Goal: Check status

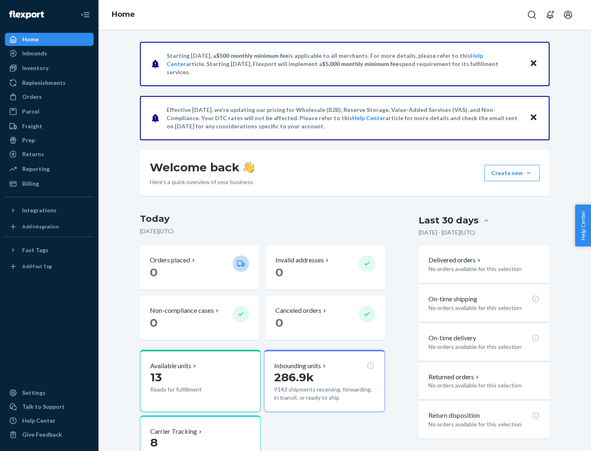
click at [528, 173] on button "Create new Create new inbound Create new order Create new product" at bounding box center [511, 173] width 55 height 16
click at [28, 140] on div "Prep" at bounding box center [28, 140] width 13 height 8
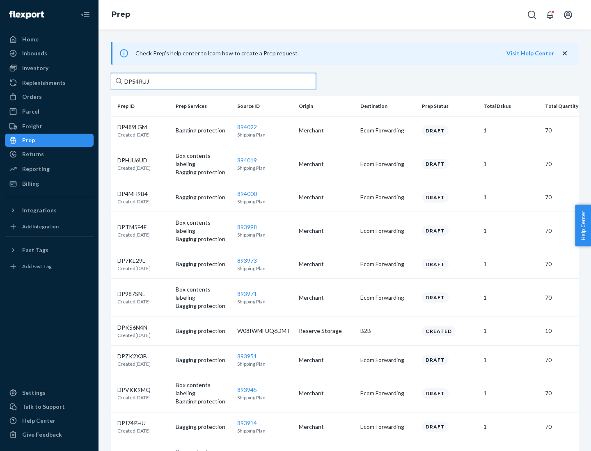
type input "DP54RUJL"
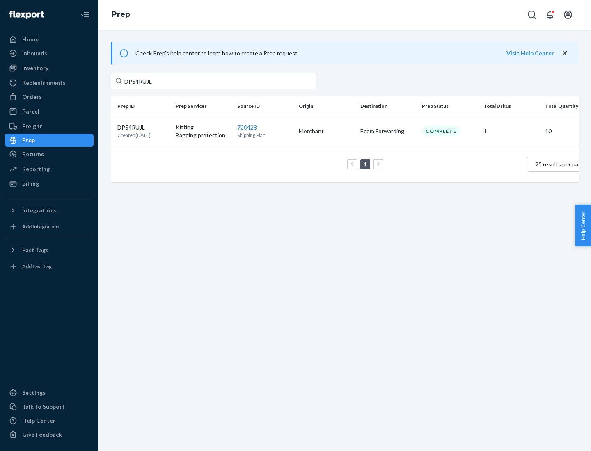
click at [143, 127] on p "DP54RUJL" at bounding box center [133, 127] width 33 height 8
